Goal: Transaction & Acquisition: Purchase product/service

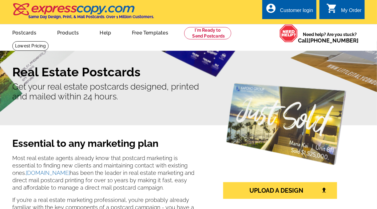
click at [46, 100] on p "Get your real estate postcards designed, printed and mailed within 24 hours." at bounding box center [188, 92] width 352 height 20
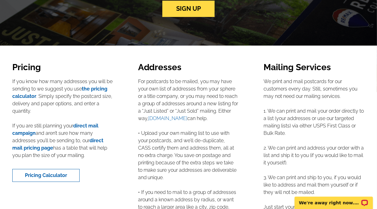
scroll to position [855, 0]
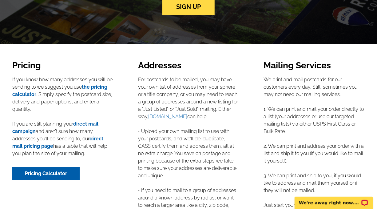
click at [53, 173] on link "Pricing Calculator" at bounding box center [45, 173] width 67 height 13
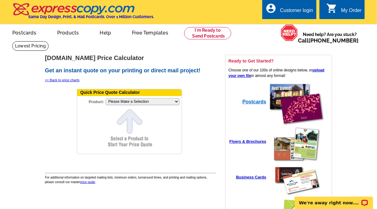
click at [252, 102] on strong "Postcards" at bounding box center [254, 101] width 24 height 5
